Goal: Find specific page/section: Find specific page/section

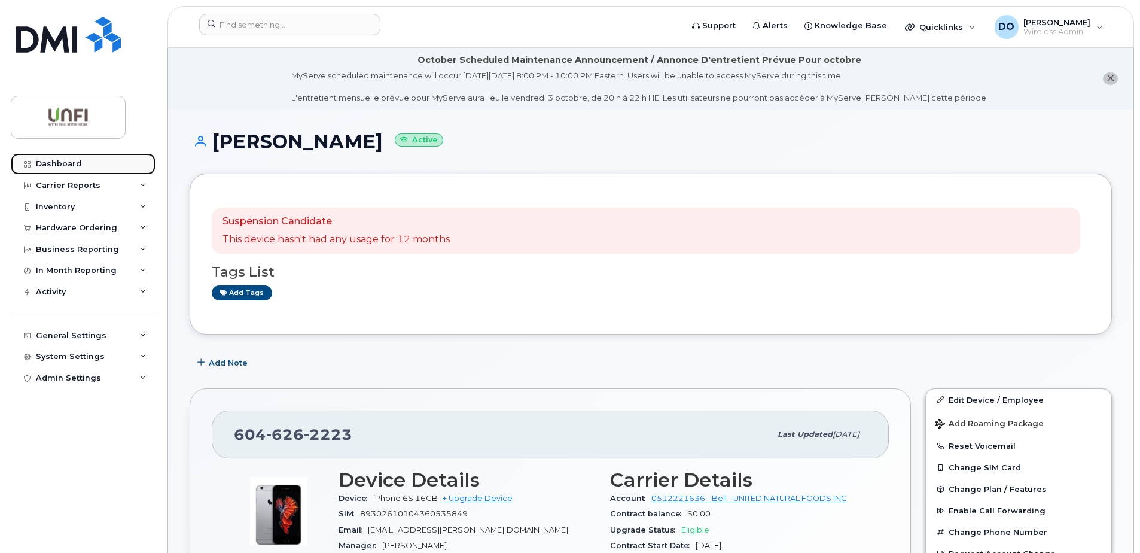
click at [64, 166] on div "Dashboard" at bounding box center [58, 164] width 45 height 10
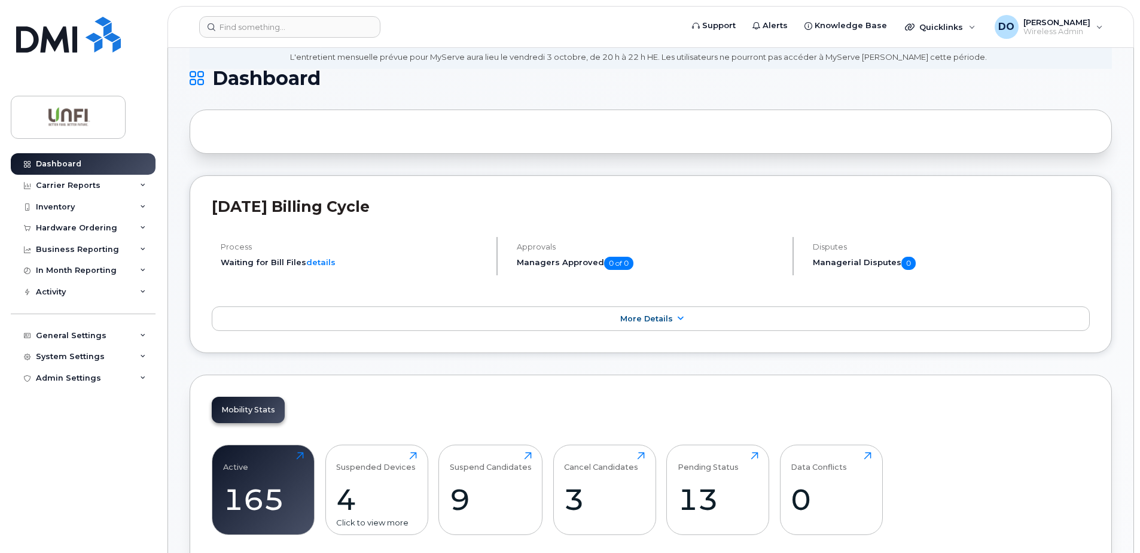
scroll to position [239, 0]
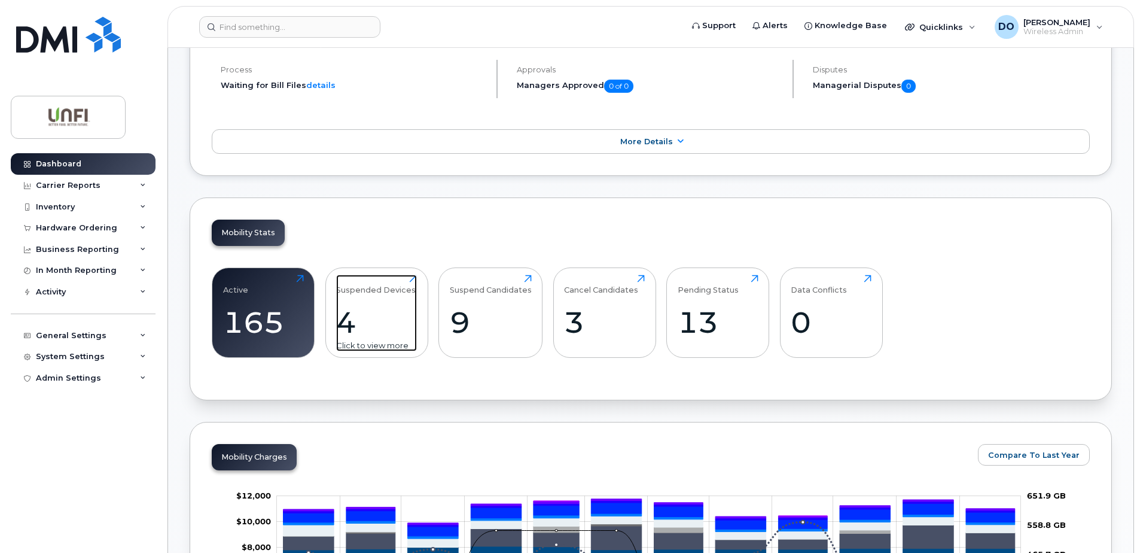
click at [373, 319] on div "4" at bounding box center [376, 322] width 81 height 35
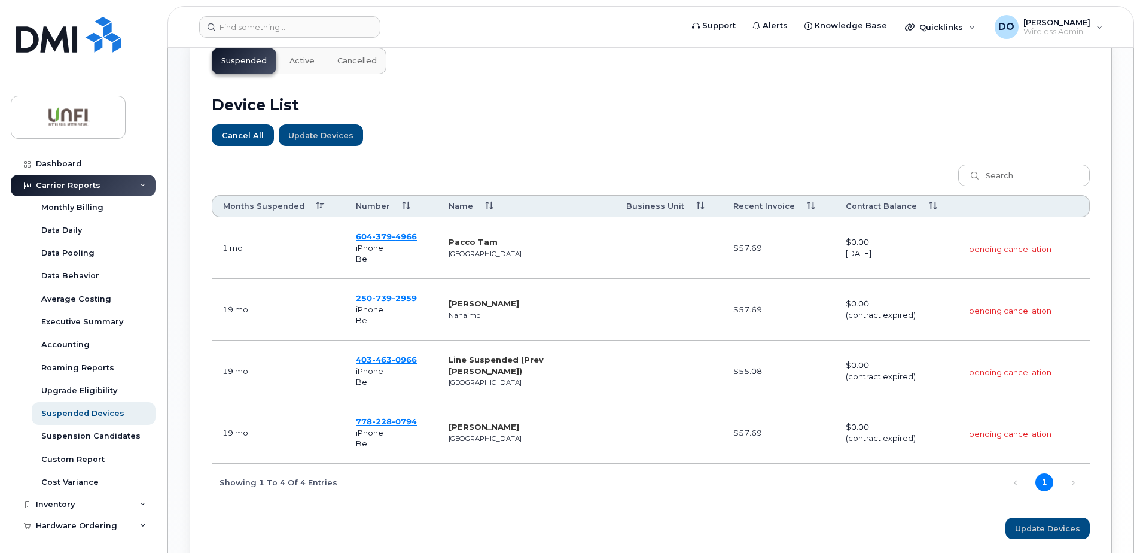
scroll to position [419, 0]
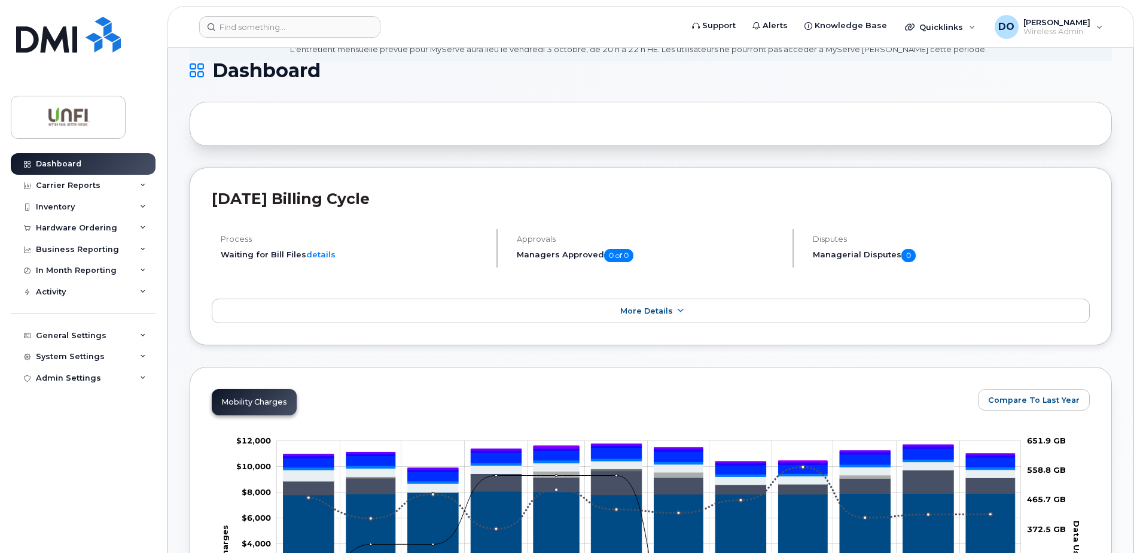
scroll to position [179, 0]
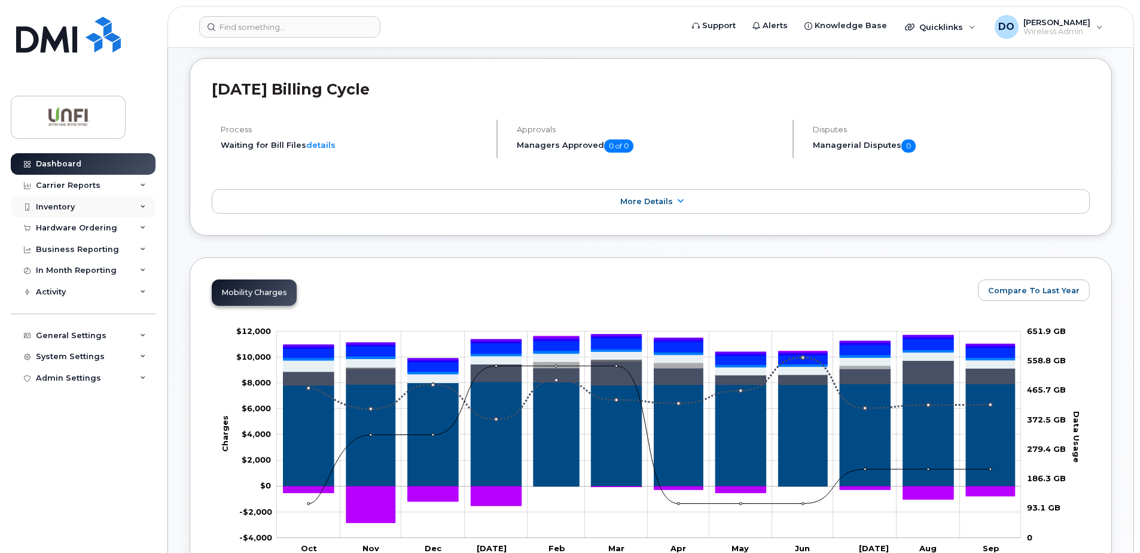
click at [76, 210] on div "Inventory" at bounding box center [83, 207] width 145 height 22
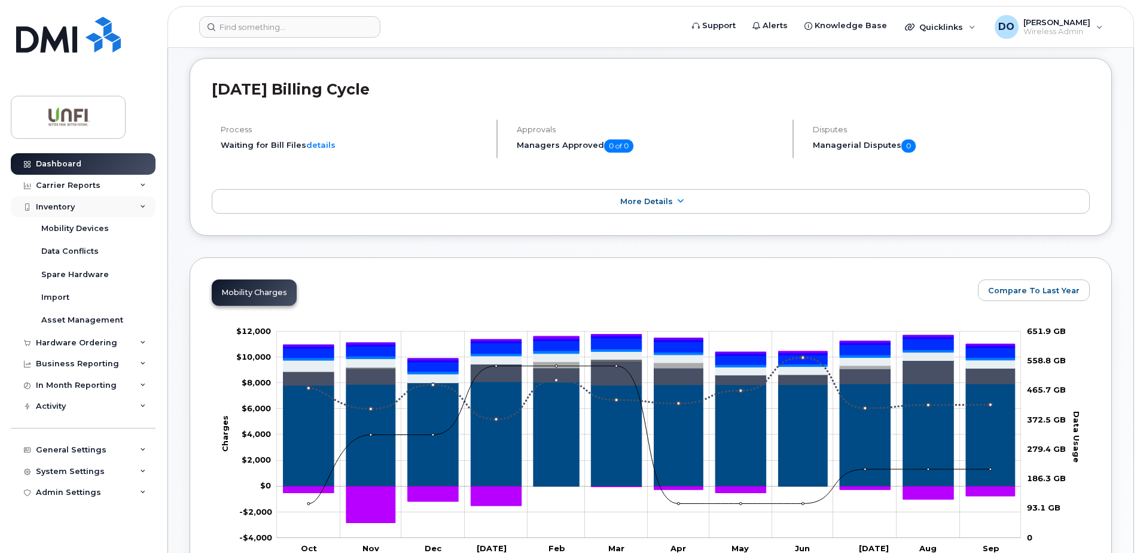
click at [46, 206] on div "Inventory" at bounding box center [55, 207] width 39 height 10
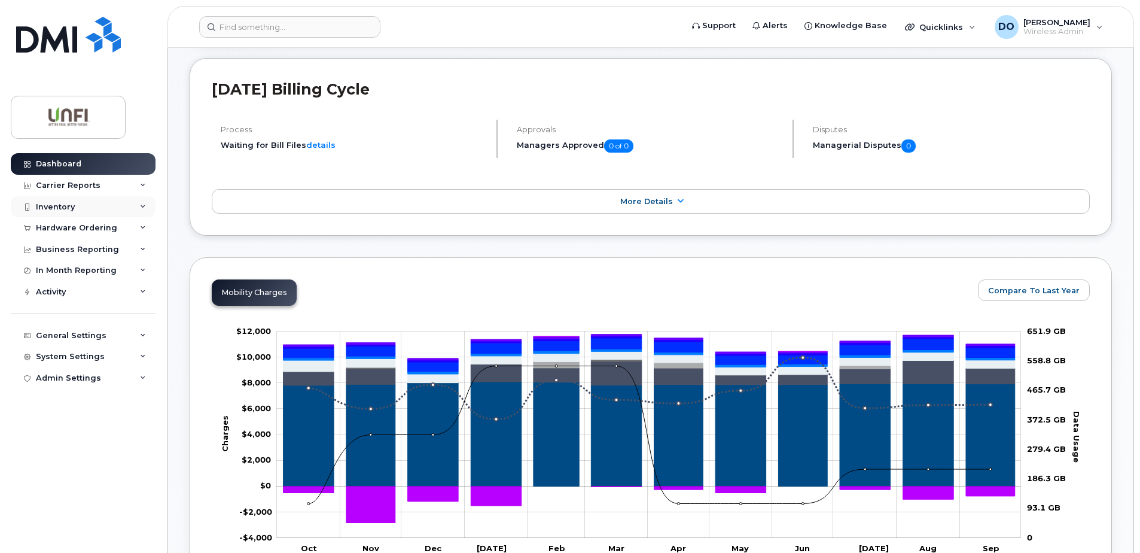
click at [65, 212] on div "Inventory" at bounding box center [83, 207] width 145 height 22
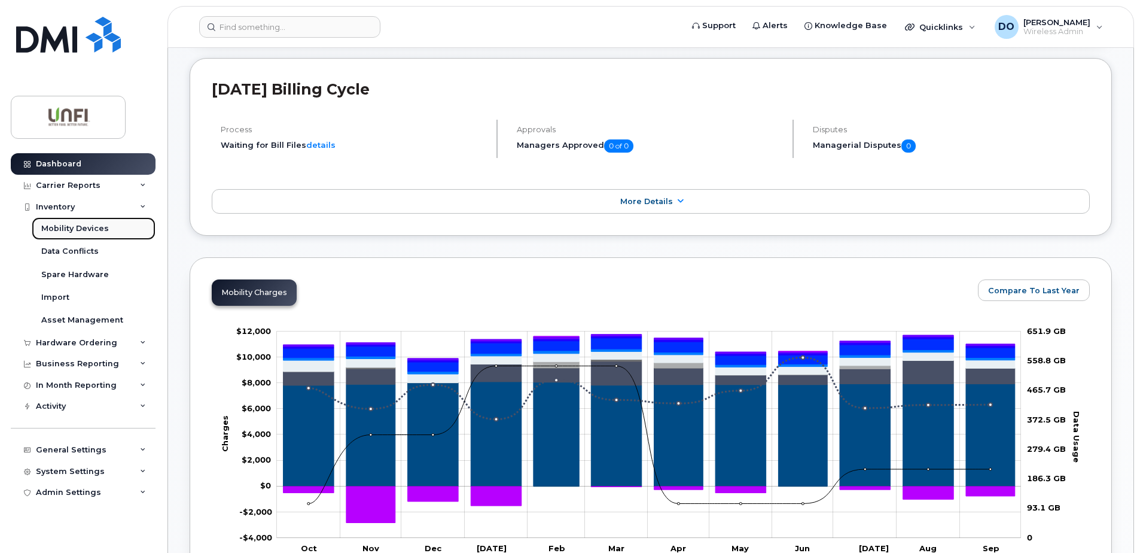
click at [74, 230] on div "Mobility Devices" at bounding box center [75, 228] width 68 height 11
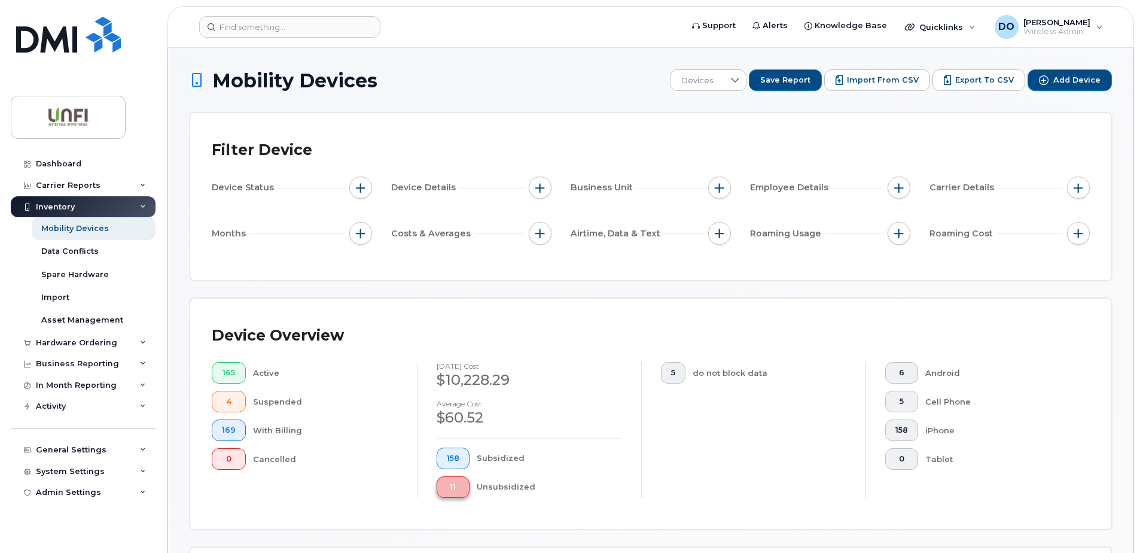
click at [451, 485] on span "11" at bounding box center [453, 487] width 13 height 10
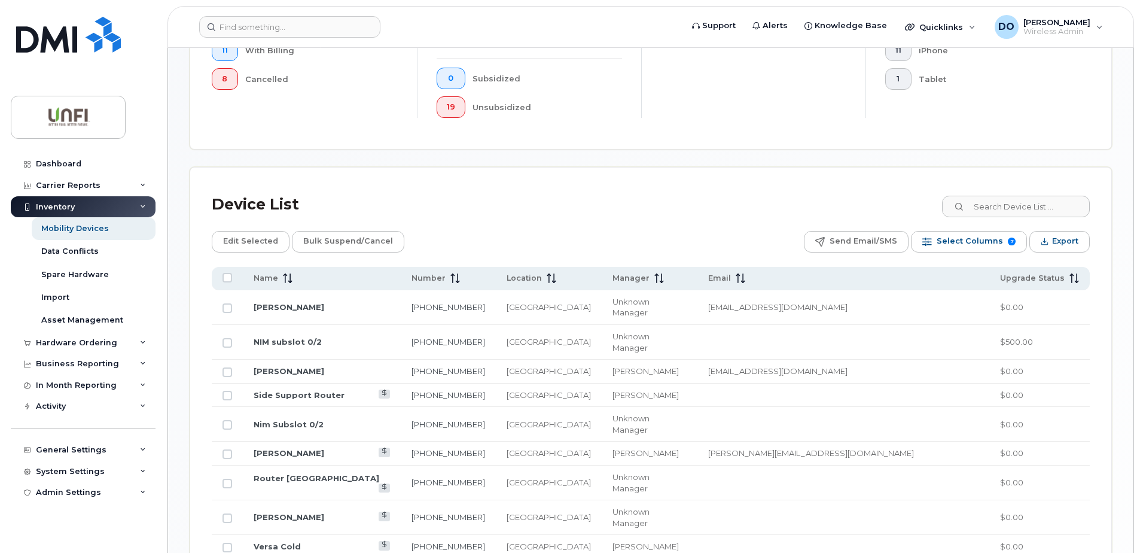
scroll to position [479, 0]
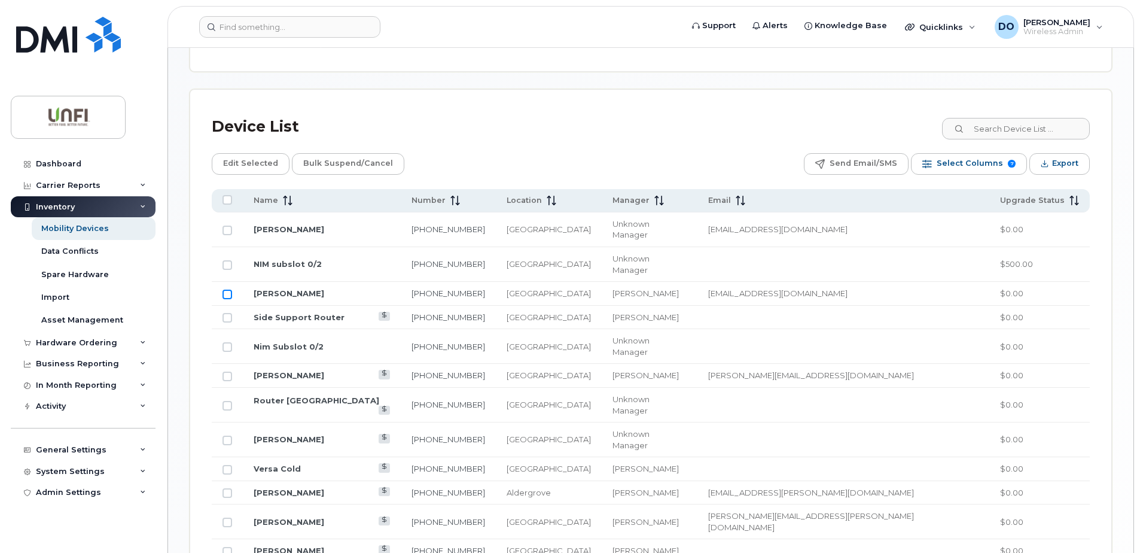
click at [230, 290] on input "Row Unselected" at bounding box center [228, 295] width 10 height 10
checkbox input "true"
click at [230, 226] on input "Row Unselected" at bounding box center [228, 231] width 10 height 10
checkbox input "true"
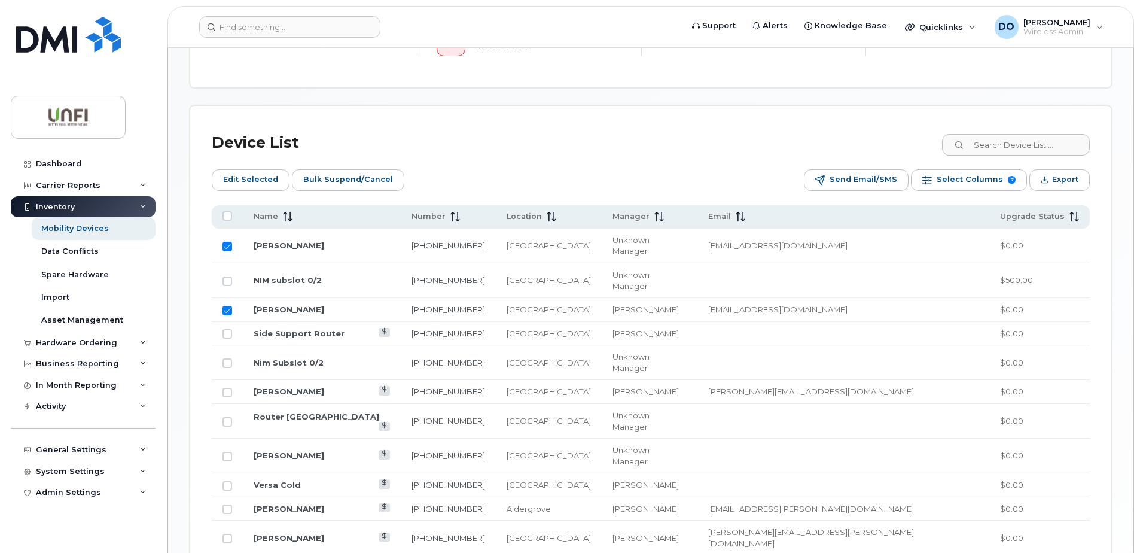
scroll to position [339, 0]
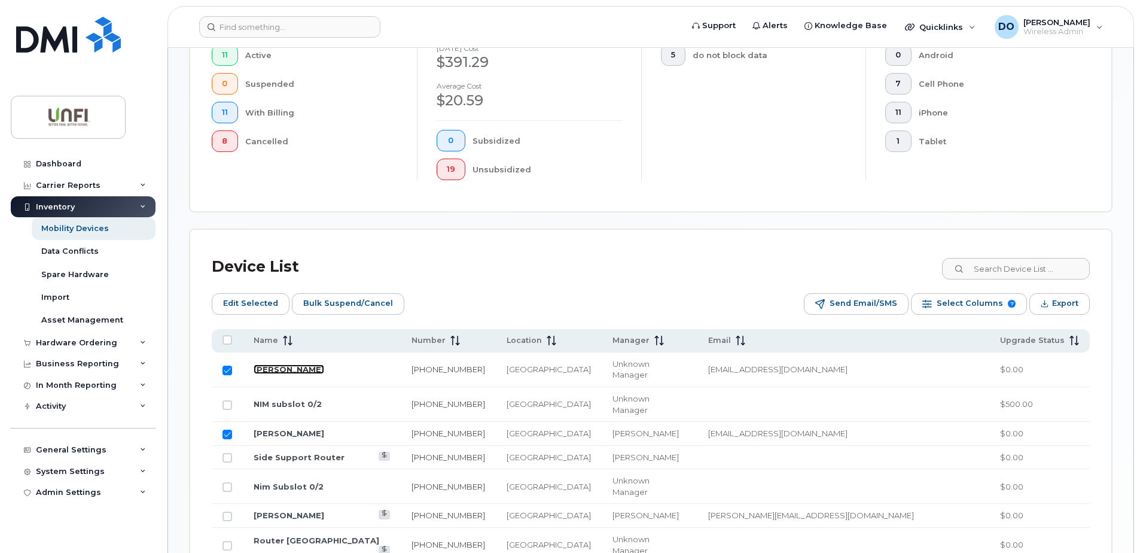
click at [294, 364] on link "Kyle McCrae" at bounding box center [289, 369] width 71 height 10
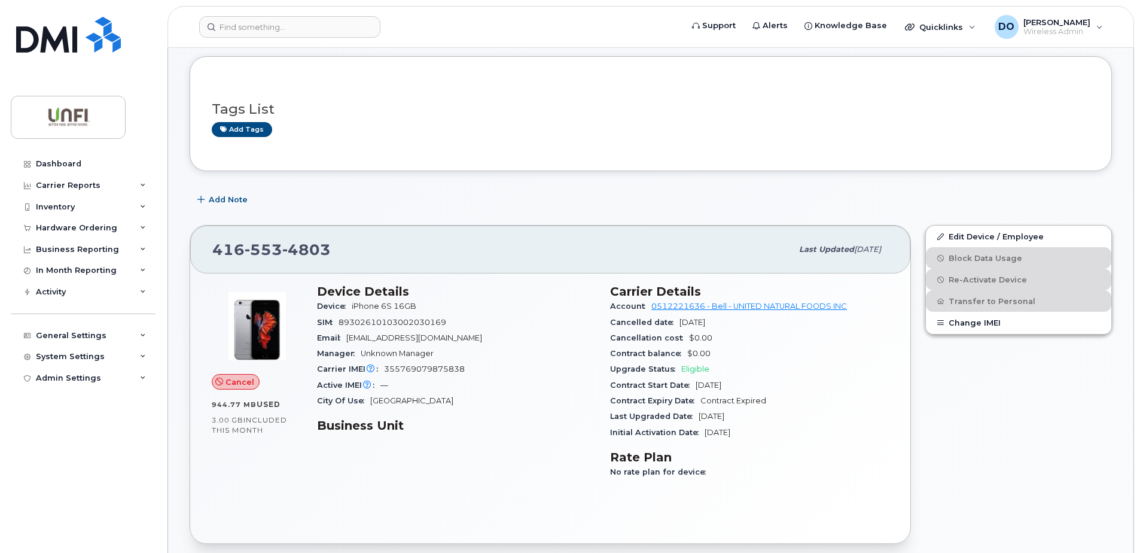
scroll to position [120, 0]
click at [59, 206] on div "Inventory" at bounding box center [55, 207] width 39 height 10
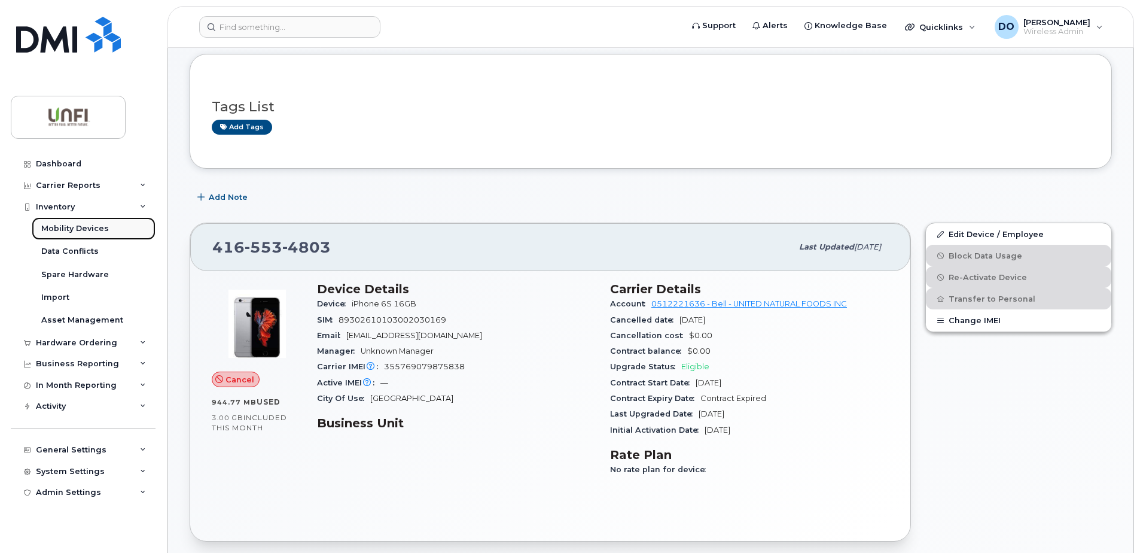
click at [74, 230] on div "Mobility Devices" at bounding box center [75, 228] width 68 height 11
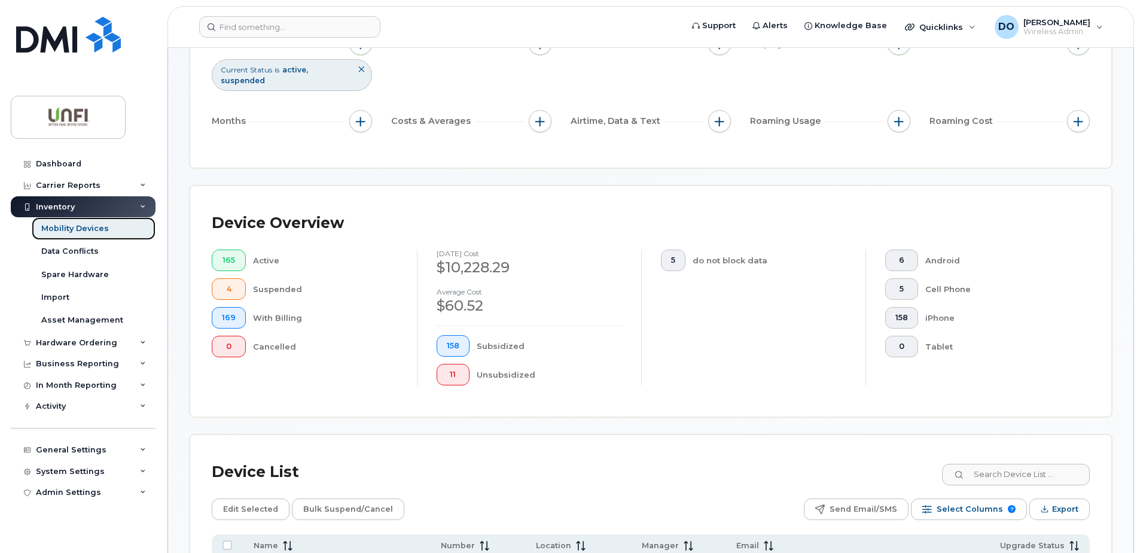
scroll to position [179, 0]
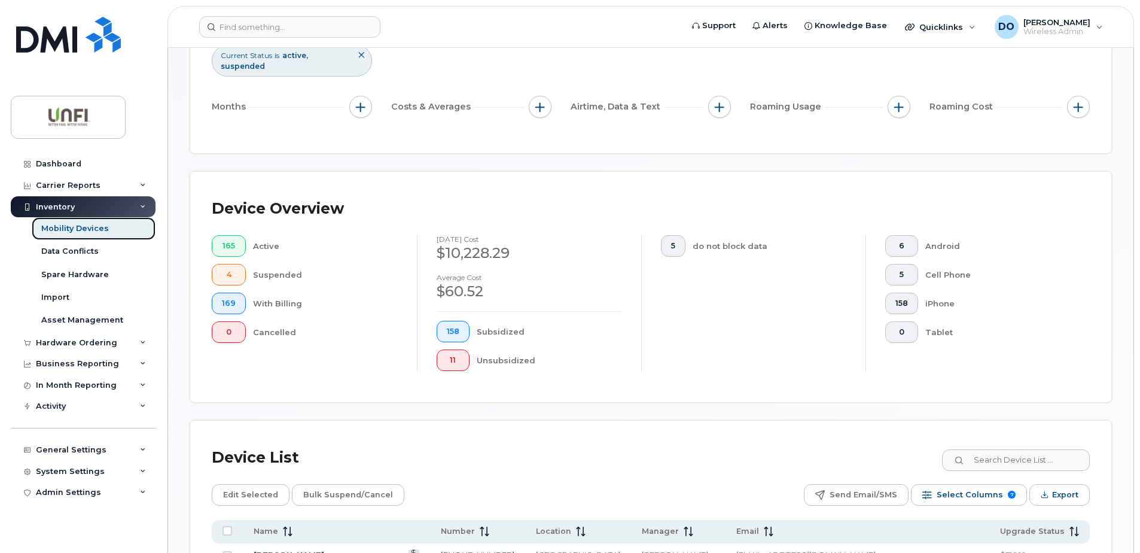
click at [89, 232] on div "Mobility Devices" at bounding box center [75, 228] width 68 height 11
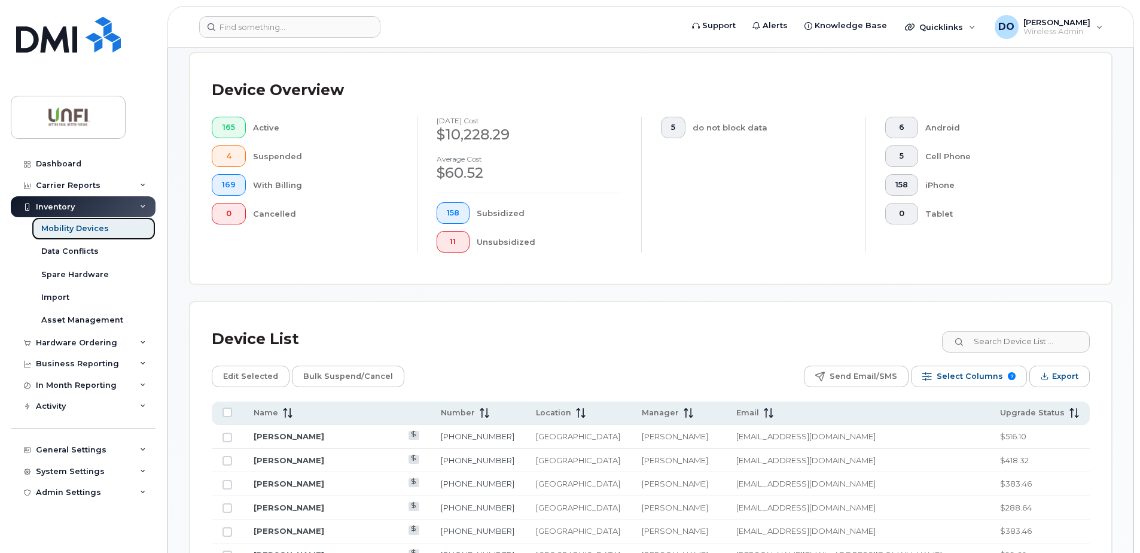
scroll to position [299, 0]
click at [92, 209] on div "Inventory" at bounding box center [83, 207] width 145 height 22
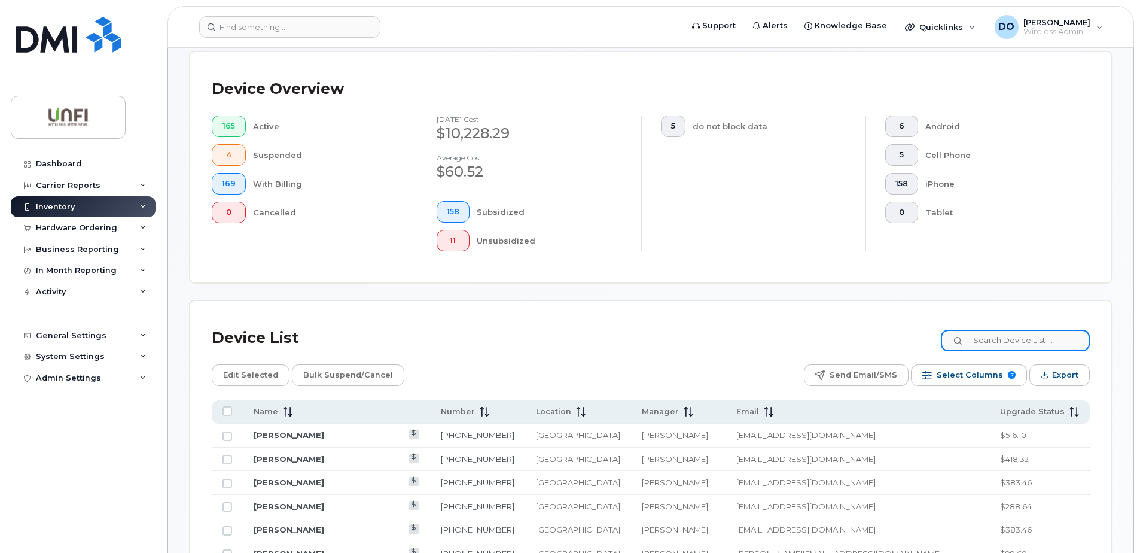
click at [991, 338] on input at bounding box center [1015, 341] width 149 height 22
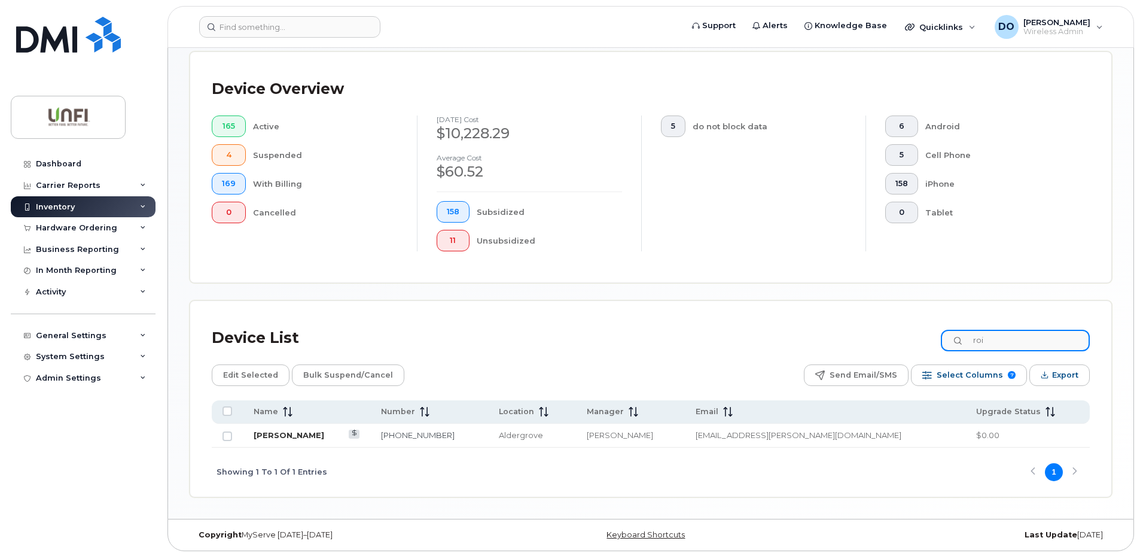
type input "roi"
click at [291, 434] on link "[PERSON_NAME]" at bounding box center [289, 435] width 71 height 10
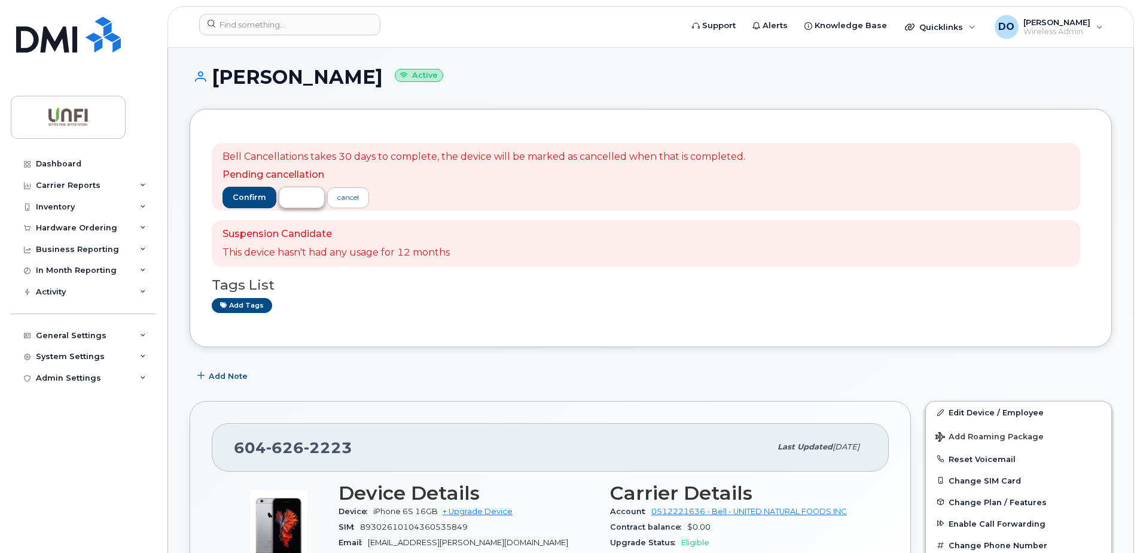
scroll to position [60, 0]
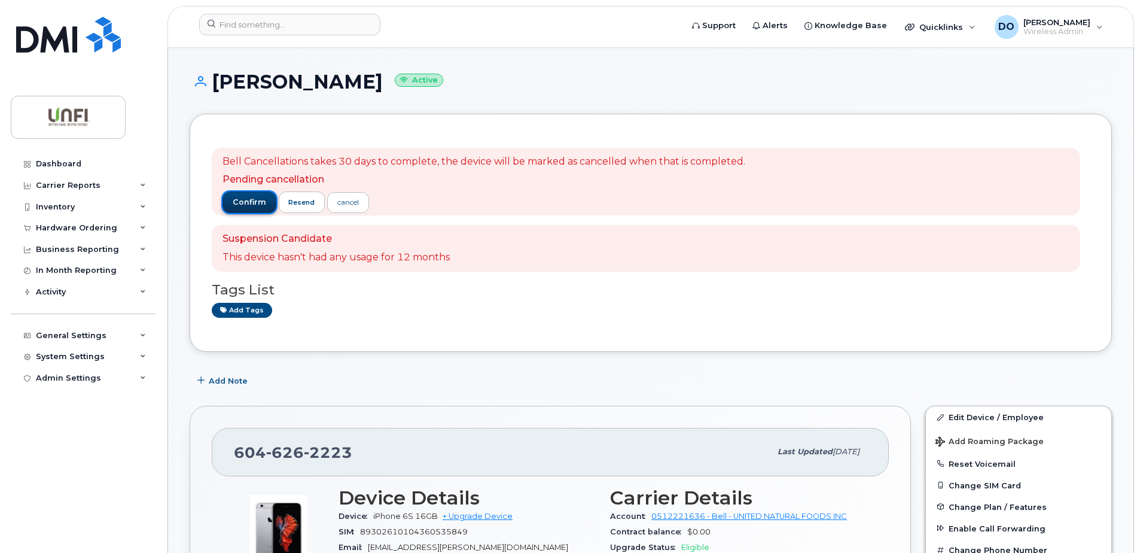
click at [241, 201] on span "confirm" at bounding box center [250, 202] width 34 height 11
